Goal: Find specific page/section: Find specific page/section

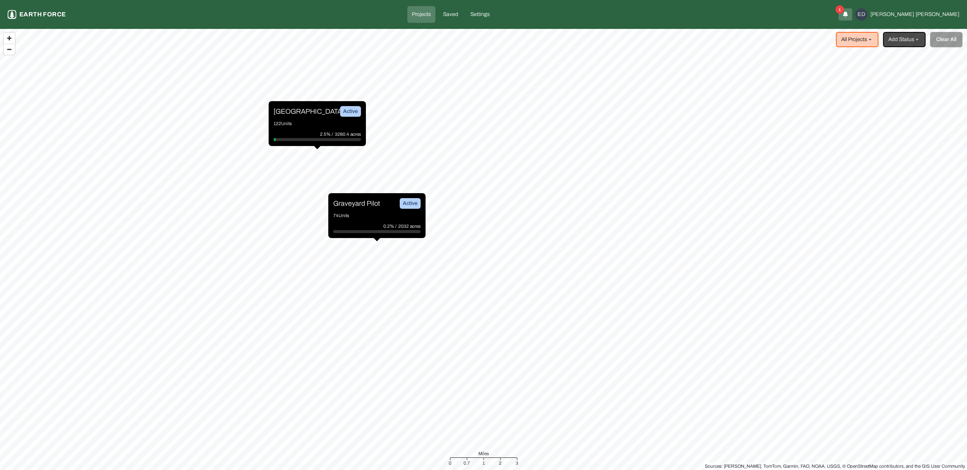
click at [312, 108] on div "Sleighville Active" at bounding box center [317, 111] width 87 height 11
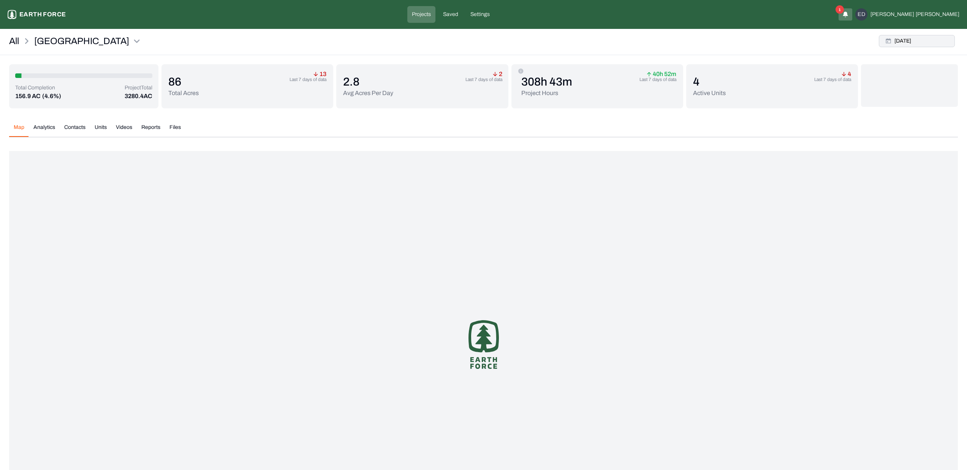
click at [900, 44] on button "[DATE]" at bounding box center [917, 41] width 76 height 12
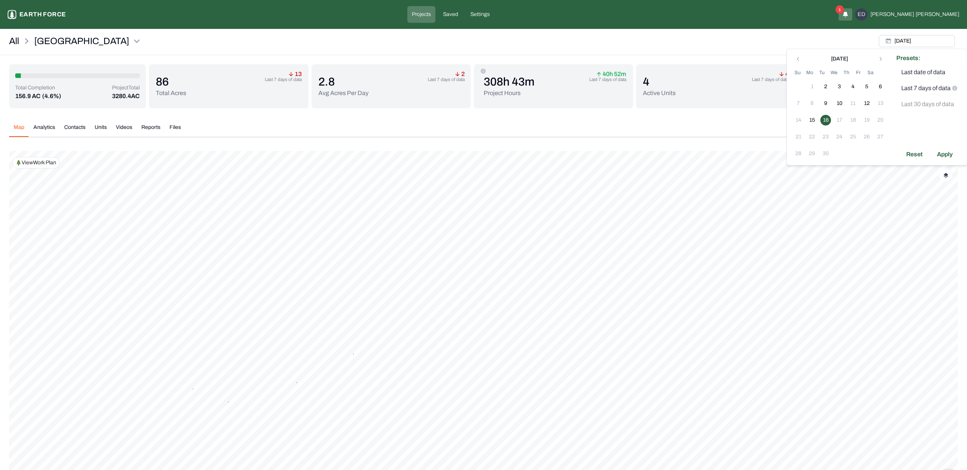
click at [637, 123] on div "Map Analytics Contacts Units Videos Reports Files [DATE] Polygons Displayed on …" at bounding box center [483, 325] width 949 height 416
click at [908, 35] on div "[DATE]" at bounding box center [917, 41] width 82 height 18
click at [906, 41] on button "[DATE]" at bounding box center [917, 41] width 76 height 12
click at [827, 121] on button "16" at bounding box center [825, 120] width 11 height 11
click at [958, 157] on div "Reset Apply" at bounding box center [930, 154] width 66 height 12
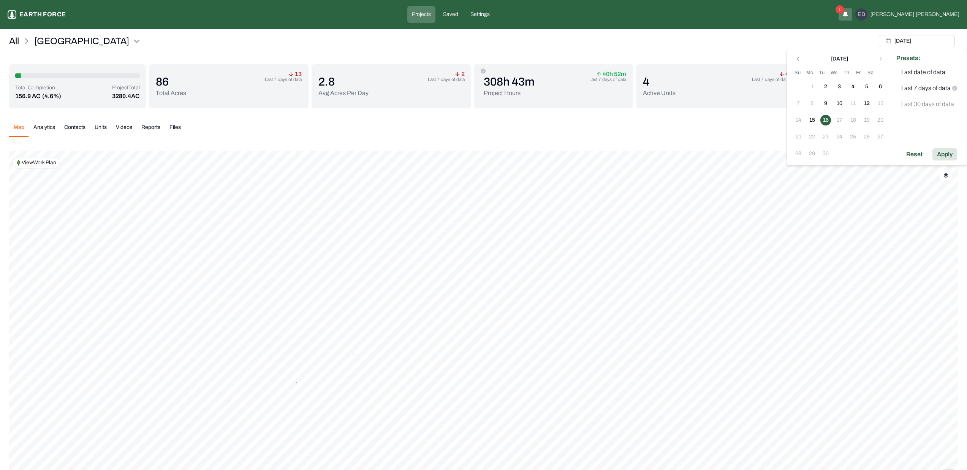
click at [948, 155] on div "Apply" at bounding box center [945, 154] width 25 height 12
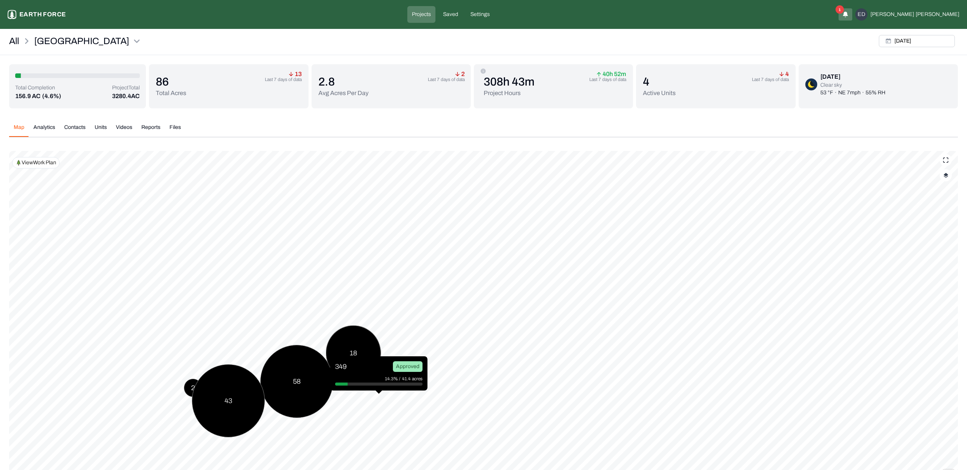
click at [944, 177] on img "button" at bounding box center [946, 175] width 5 height 5
click at [936, 268] on button "Complete Work Summary" at bounding box center [939, 267] width 14 height 8
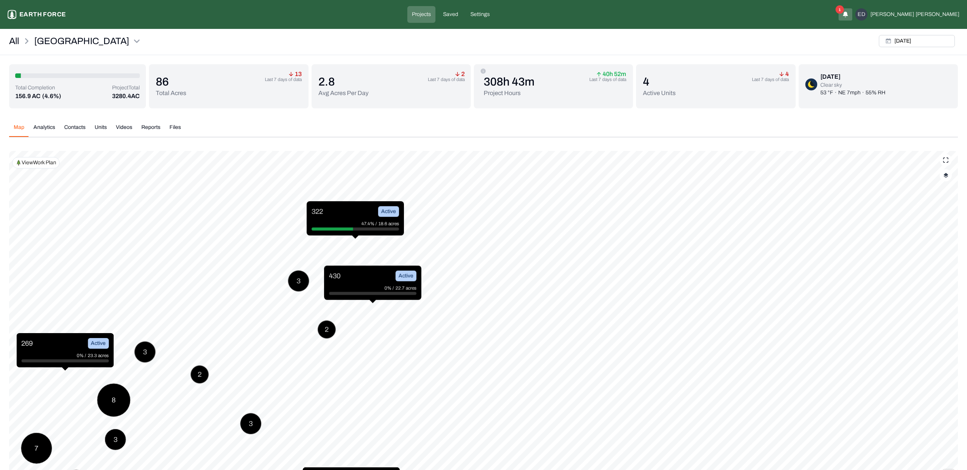
drag, startPoint x: 344, startPoint y: 287, endPoint x: 351, endPoint y: 279, distance: 10.2
click at [363, 280] on div "430 Active" at bounding box center [372, 276] width 87 height 11
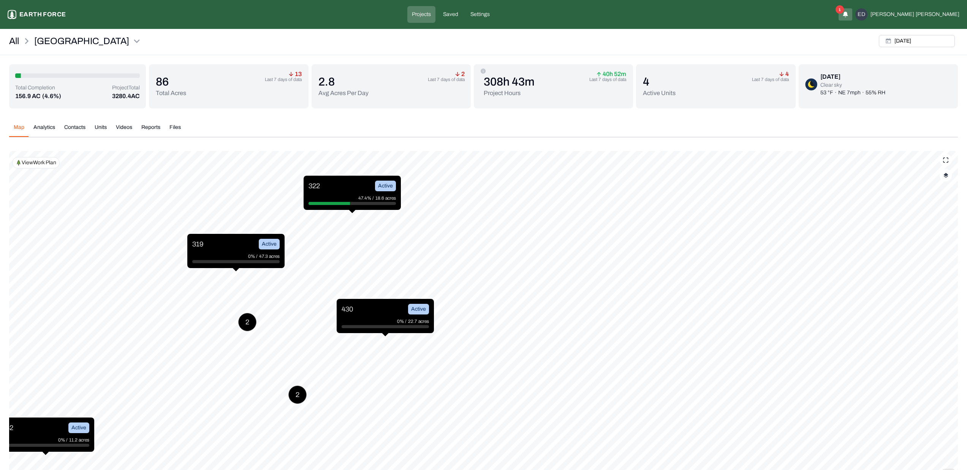
click at [943, 177] on button "button" at bounding box center [946, 175] width 12 height 12
click at [936, 323] on div "Work History" at bounding box center [897, 318] width 97 height 20
click at [935, 319] on History "Work History" at bounding box center [939, 318] width 14 height 8
click at [936, 344] on div "Vehicle Paths" at bounding box center [897, 338] width 97 height 20
click at [935, 340] on Paths "Vehicle Paths" at bounding box center [939, 338] width 14 height 8
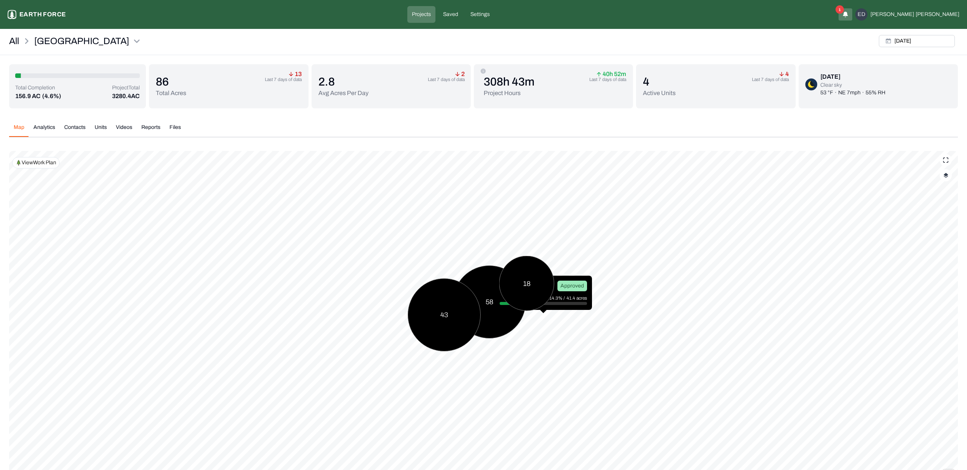
click at [122, 128] on button "Videos" at bounding box center [123, 130] width 25 height 13
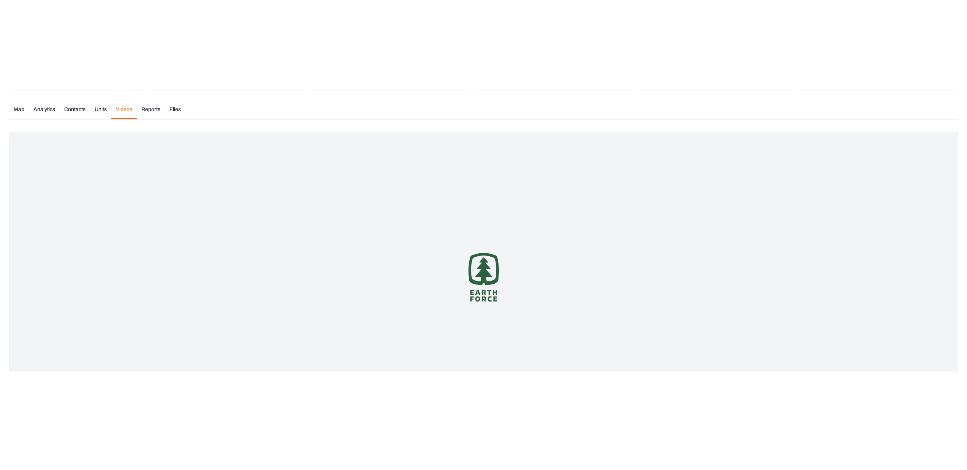
scroll to position [54, 0]
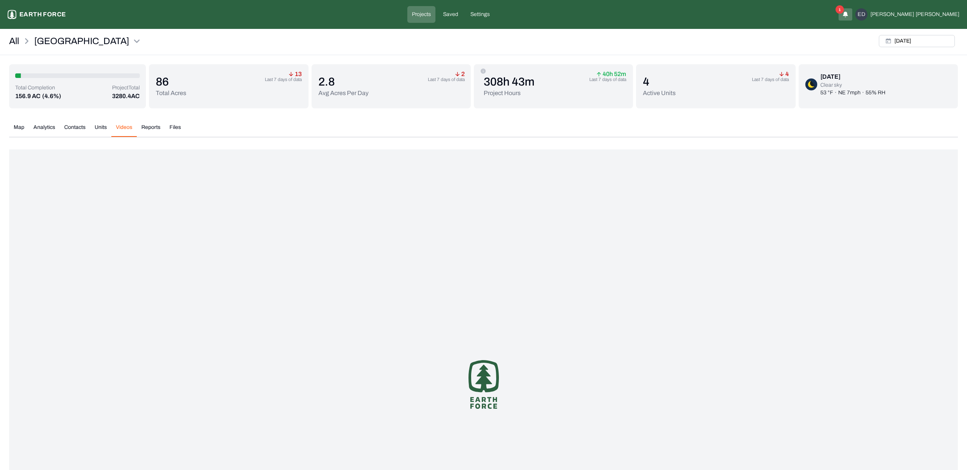
drag, startPoint x: 156, startPoint y: 82, endPoint x: 135, endPoint y: 74, distance: 22.0
click at [156, 82] on div "Total Completion 156.9 AC (4.6%) Project Total 3280.4 AC 86 Total Acres 13 Last…" at bounding box center [483, 289] width 949 height 450
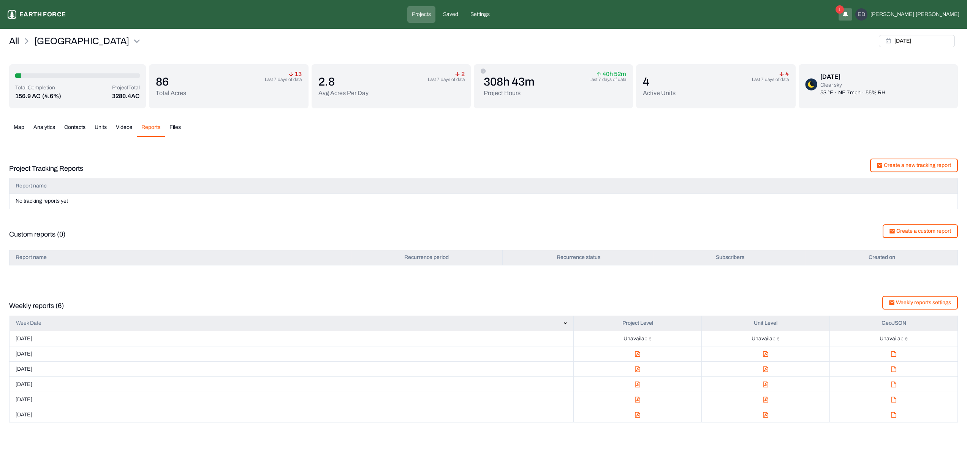
drag, startPoint x: 128, startPoint y: 121, endPoint x: 122, endPoint y: 125, distance: 6.5
click at [127, 121] on div "Map Analytics Contacts Units Videos Reports Files Tue, Sep, 16, 2025 Polygons D…" at bounding box center [483, 269] width 949 height 305
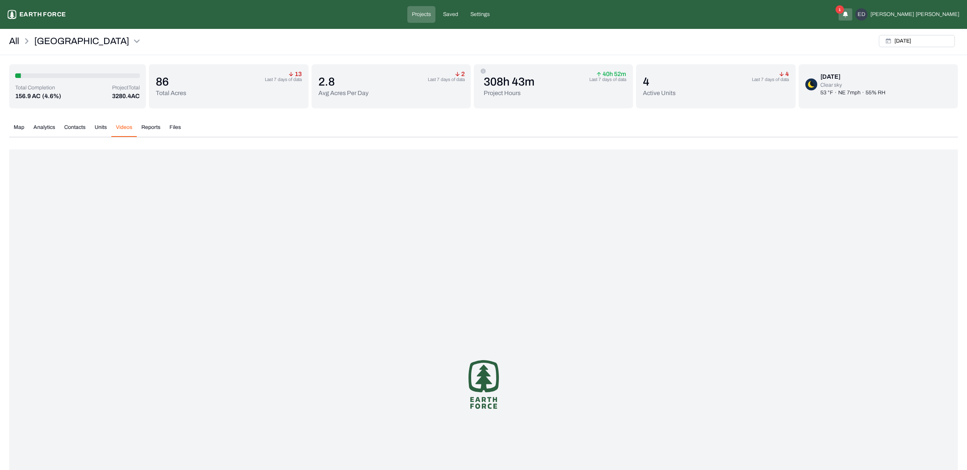
click at [122, 125] on button "Videos" at bounding box center [123, 130] width 25 height 13
click at [32, 127] on div "Map Analytics Contacts Units Videos Reports Files" at bounding box center [483, 131] width 949 height 14
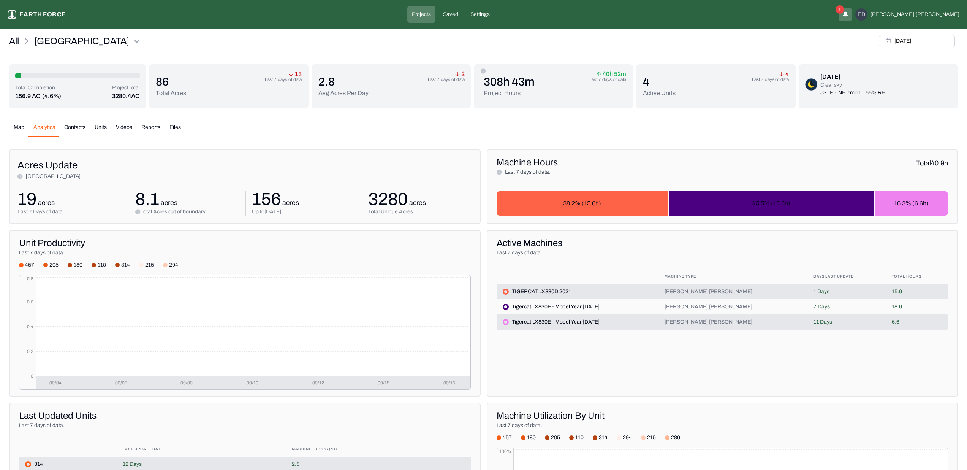
click at [49, 127] on button "Analytics" at bounding box center [44, 130] width 31 height 13
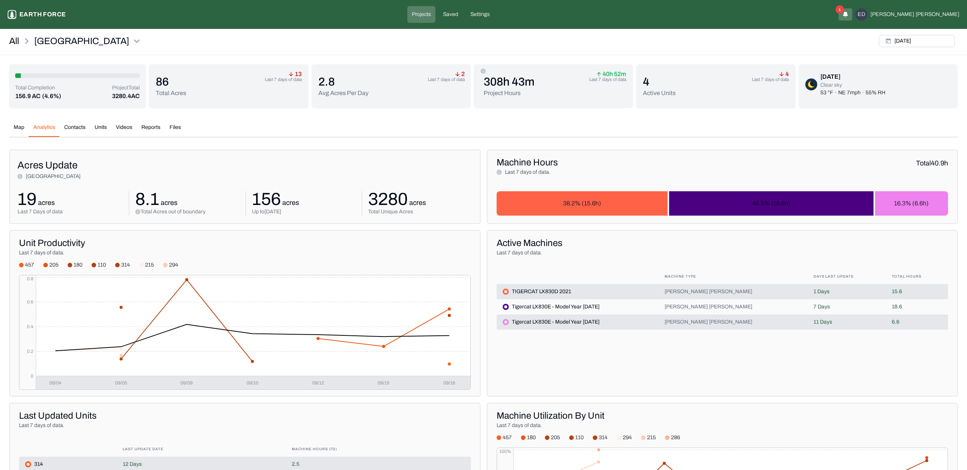
click at [126, 127] on button "Videos" at bounding box center [123, 130] width 25 height 13
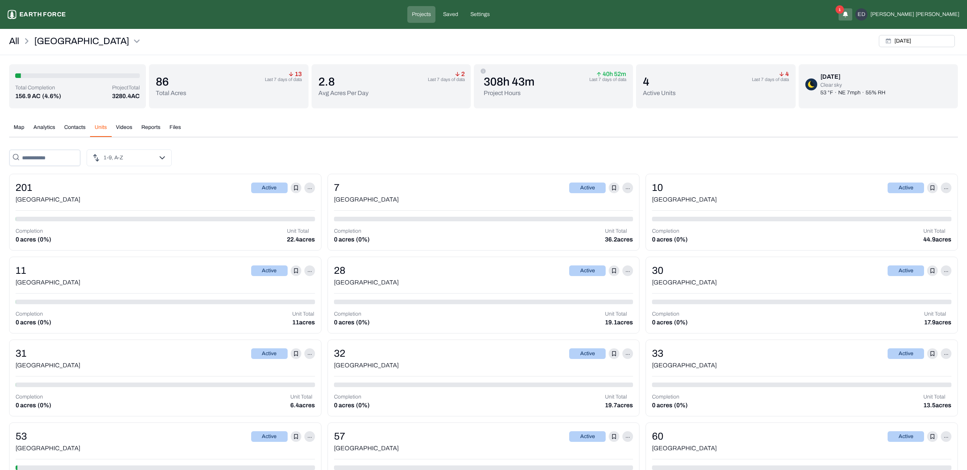
click at [106, 129] on button "Units" at bounding box center [100, 130] width 21 height 13
click at [132, 127] on button "Videos" at bounding box center [123, 130] width 25 height 13
